Goal: Complete application form: Complete application form

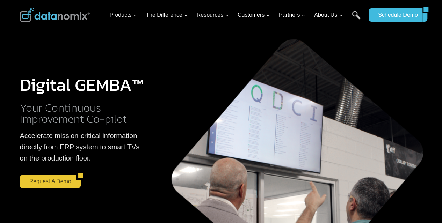
click at [59, 184] on link "Request a Demo" at bounding box center [48, 181] width 56 height 13
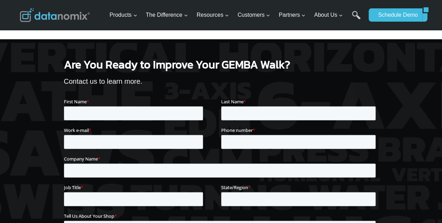
scroll to position [774, 0]
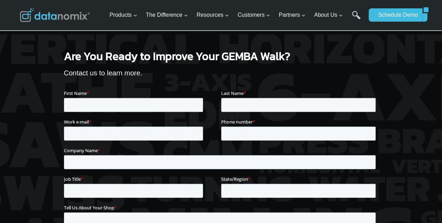
click at [81, 97] on div "First Name *" at bounding box center [142, 100] width 157 height 22
click at [83, 105] on input "First Name *" at bounding box center [133, 105] width 139 height 14
type input "Karan"
type input "Uppala"
type input "[EMAIL_ADDRESS][DOMAIN_NAME]"
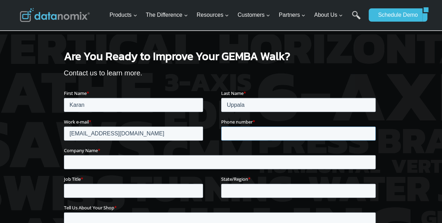
type input "7797770680"
type input "Peet's Coffee"
type input "CA"
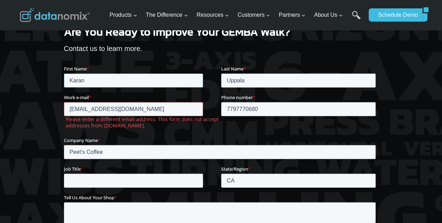
scroll to position [809, 0]
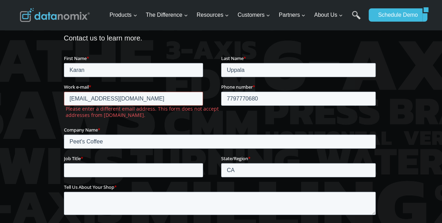
click at [151, 102] on input "[EMAIL_ADDRESS][DOMAIN_NAME]" at bounding box center [133, 99] width 139 height 14
drag, startPoint x: 153, startPoint y: 97, endPoint x: 43, endPoint y: 104, distance: 110.3
click at [64, 104] on html "First Name * [PERSON_NAME] Last Name * [PERSON_NAME] Work e-mail * [EMAIL_ADDRE…" at bounding box center [221, 174] width 314 height 238
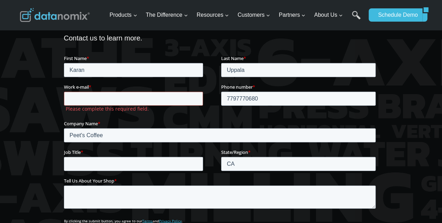
type input "h"
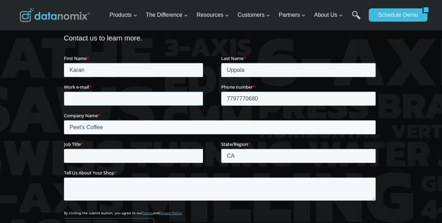
type input "j"
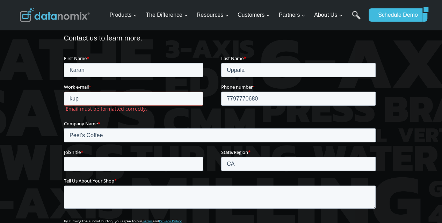
type input "[PERSON_NAME][EMAIL_ADDRESS][PERSON_NAME][DOMAIN_NAME]"
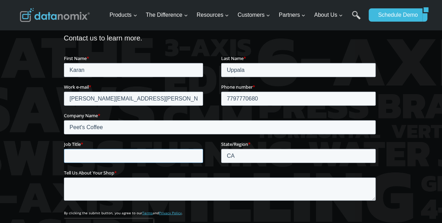
click at [102, 160] on input "Job Title *" at bounding box center [133, 156] width 139 height 14
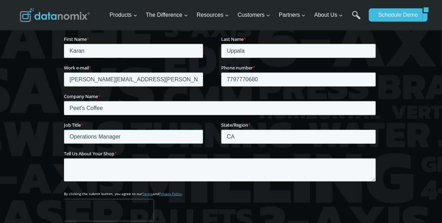
scroll to position [844, 0]
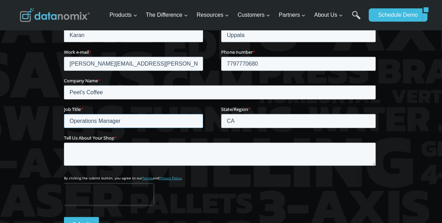
type input "Operations Manager"
click at [117, 153] on textarea "Tell Us About Your Shop *" at bounding box center [220, 154] width 312 height 23
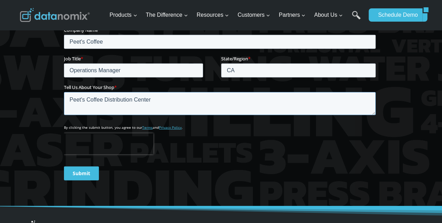
scroll to position [879, 0]
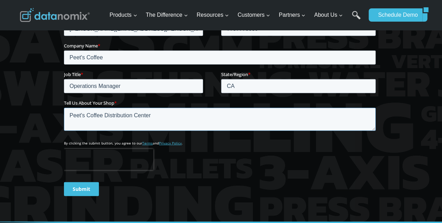
type textarea "Peet's Coffee Distribution Center"
click at [86, 193] on input "Submit" at bounding box center [81, 189] width 35 height 14
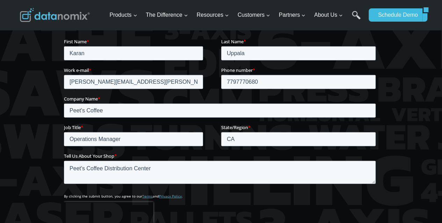
scroll to position [809, 0]
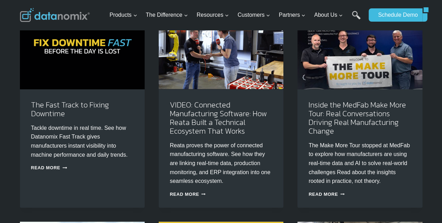
scroll to position [70, 0]
